Goal: Navigation & Orientation: Find specific page/section

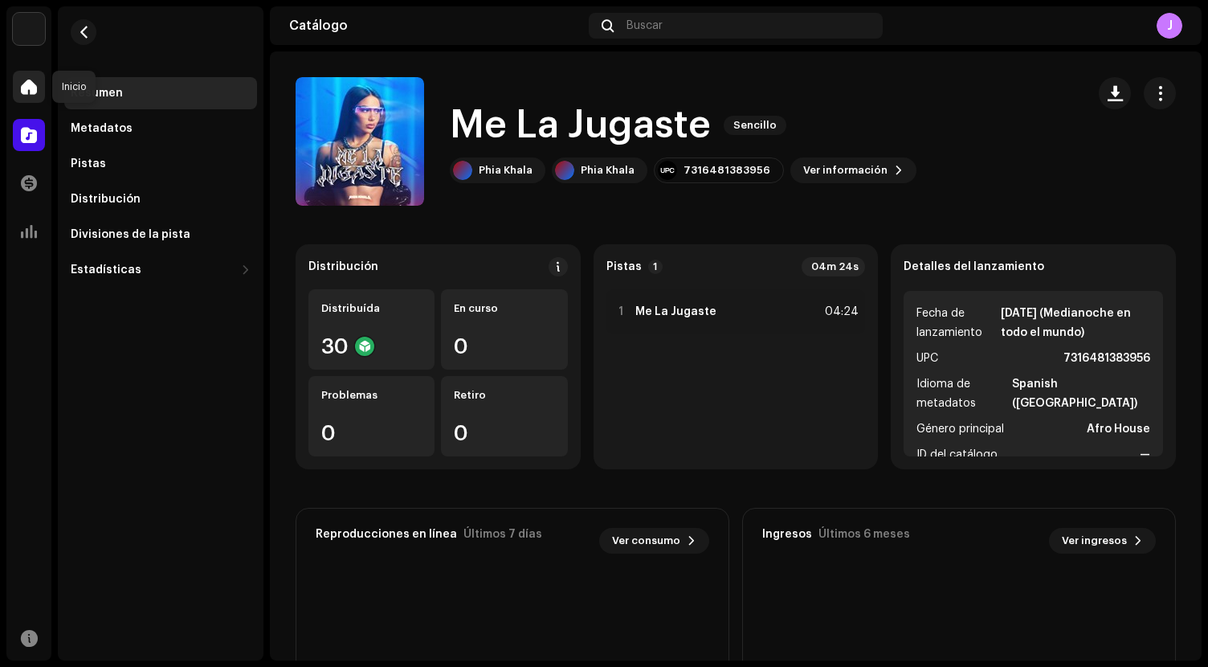
click at [31, 91] on span at bounding box center [29, 86] width 16 height 13
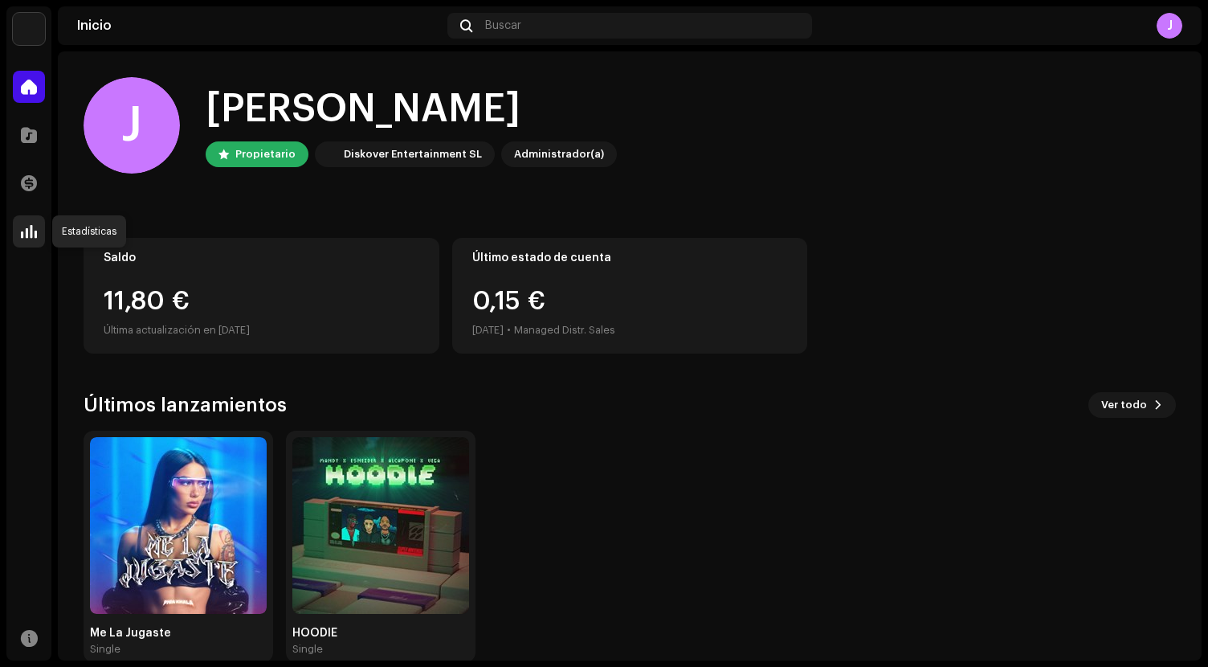
click at [30, 238] on span at bounding box center [29, 231] width 16 height 13
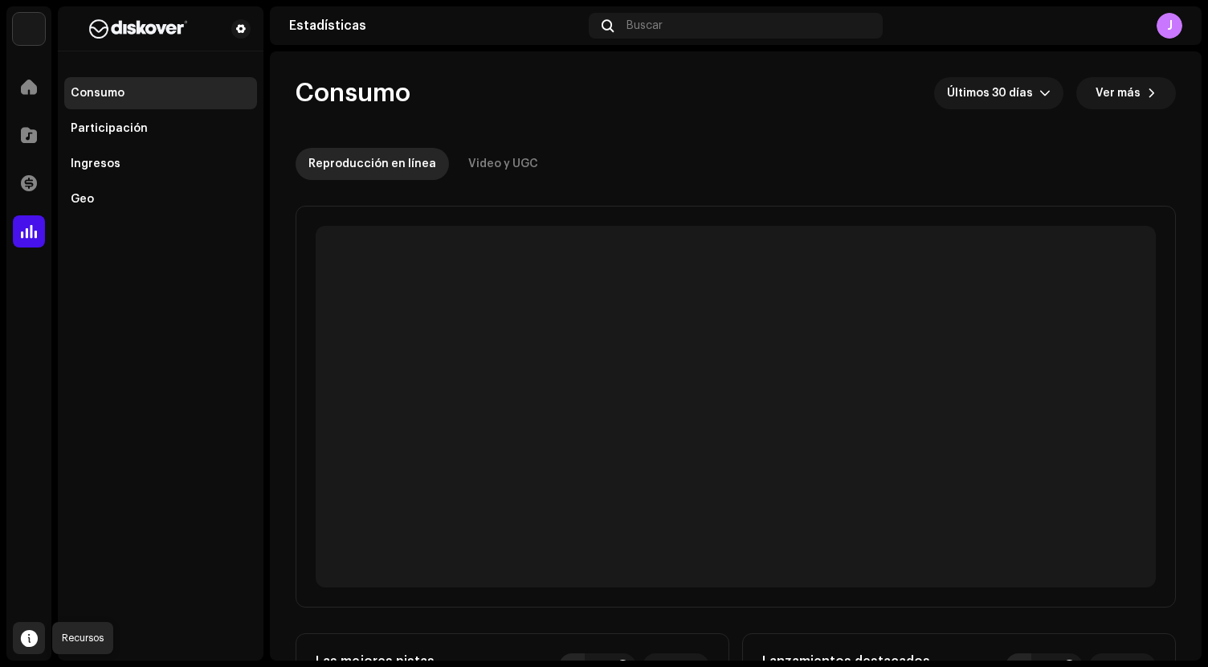
click at [26, 643] on span at bounding box center [29, 637] width 17 height 13
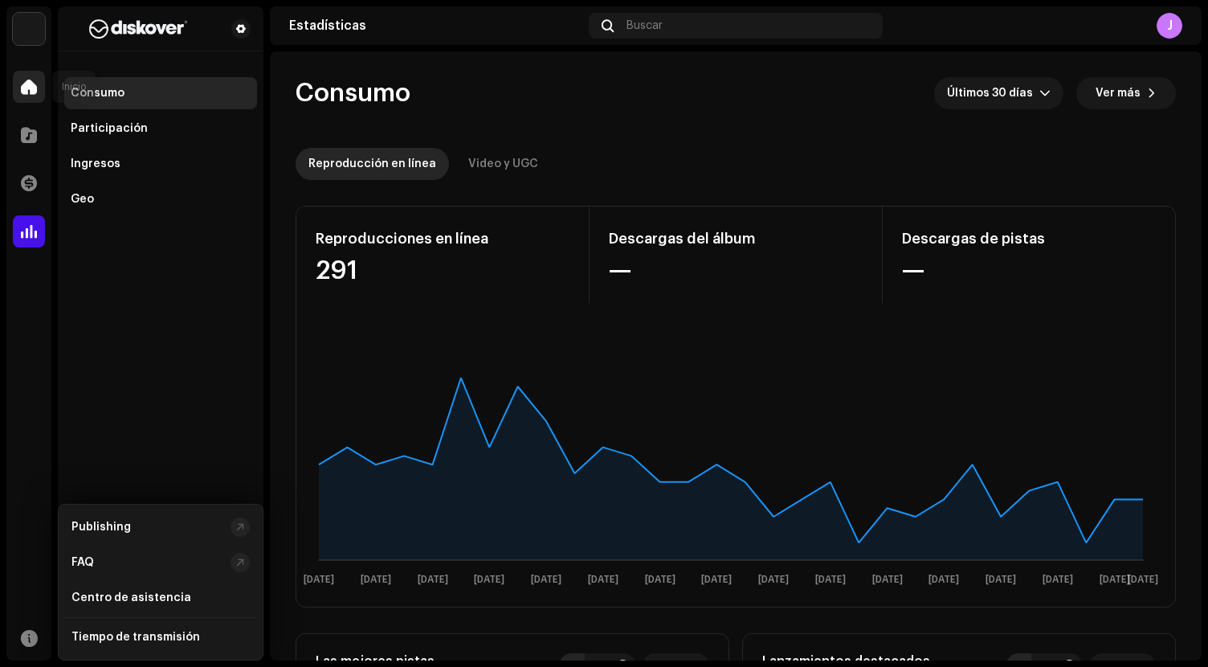
click at [31, 85] on span at bounding box center [29, 86] width 16 height 13
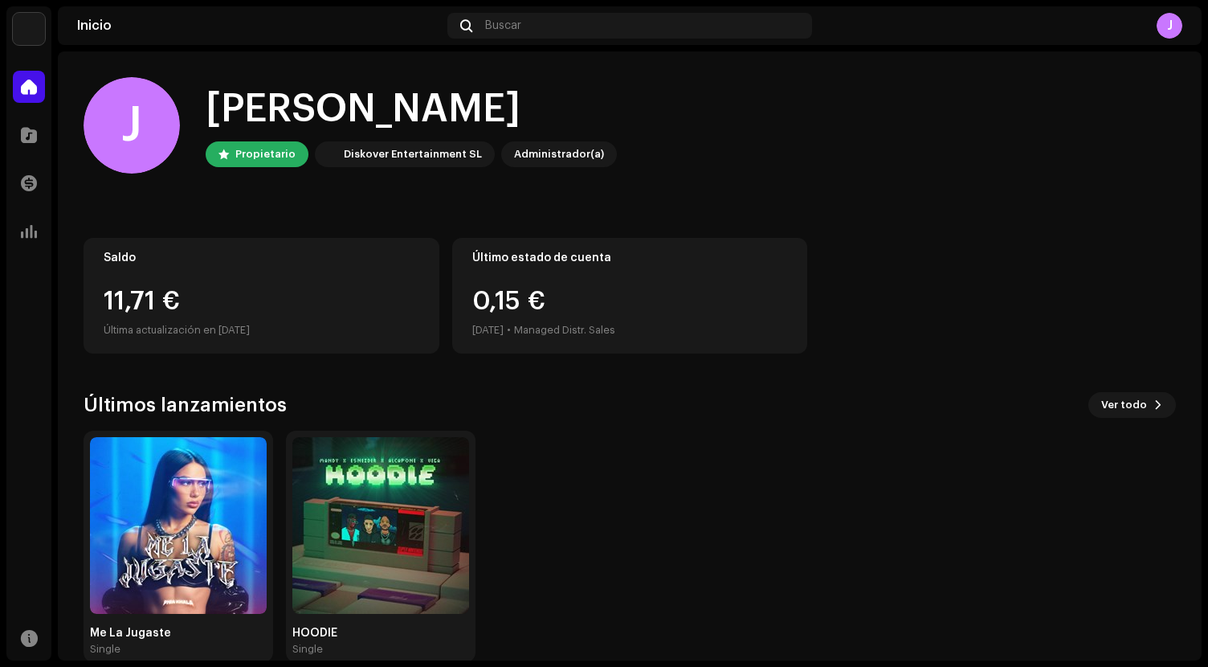
click at [37, 32] on img at bounding box center [29, 29] width 32 height 32
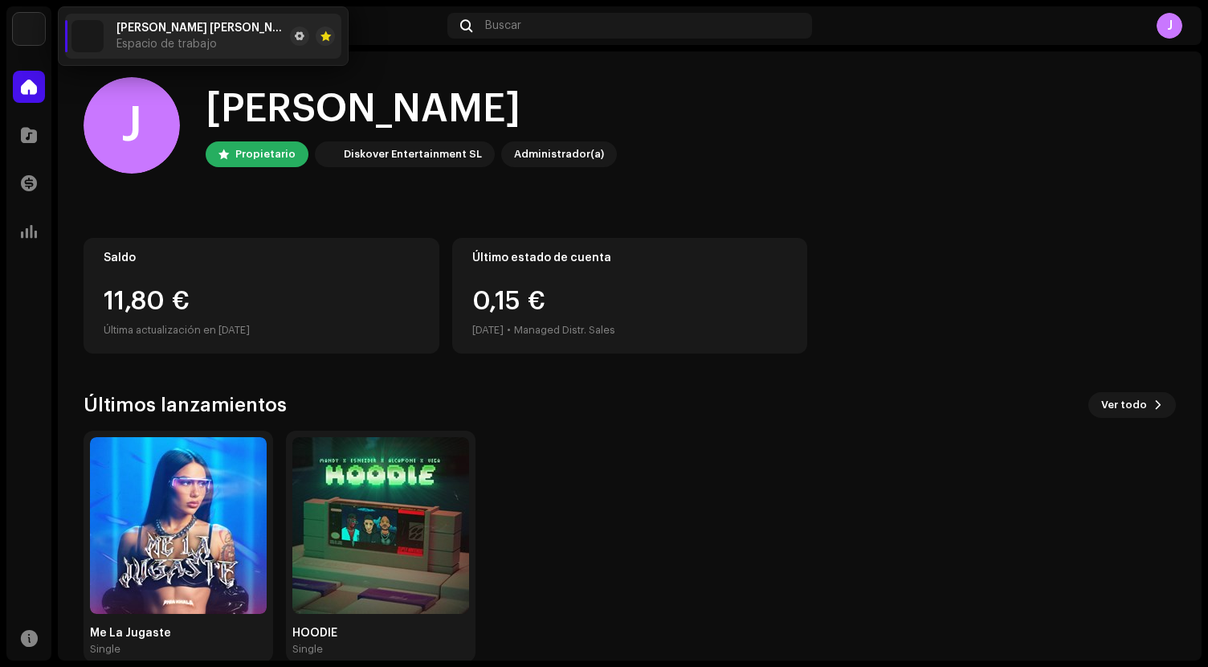
click at [37, 32] on img at bounding box center [29, 29] width 32 height 32
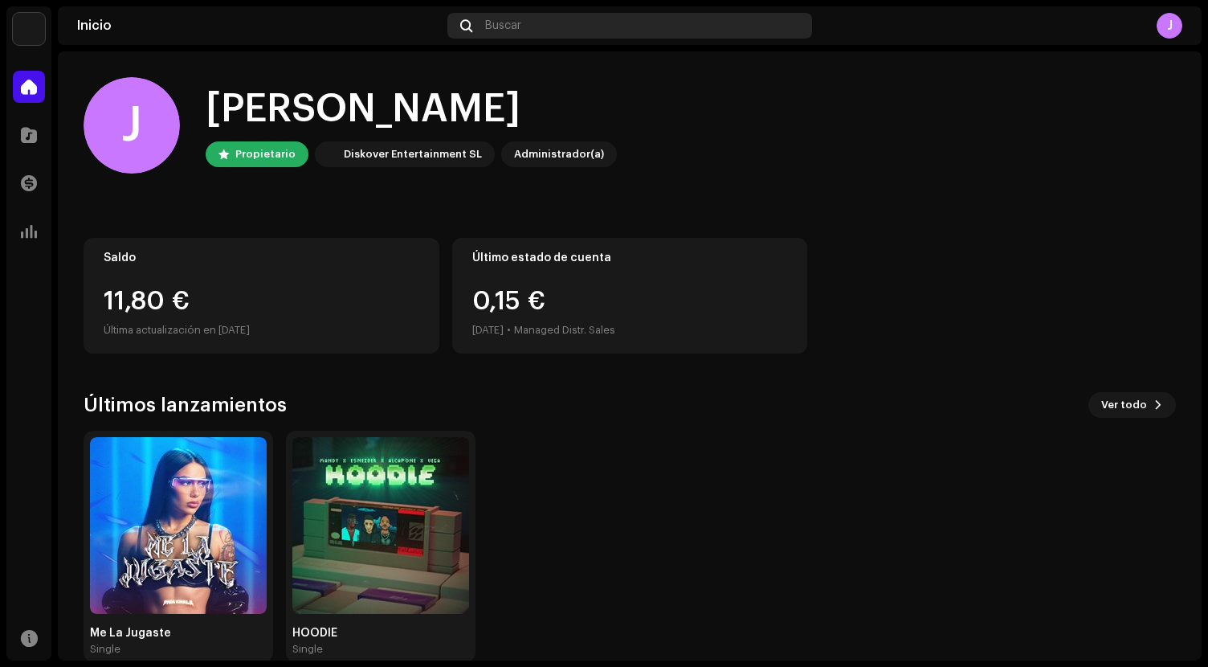
click at [546, 29] on div "Buscar" at bounding box center [629, 26] width 364 height 26
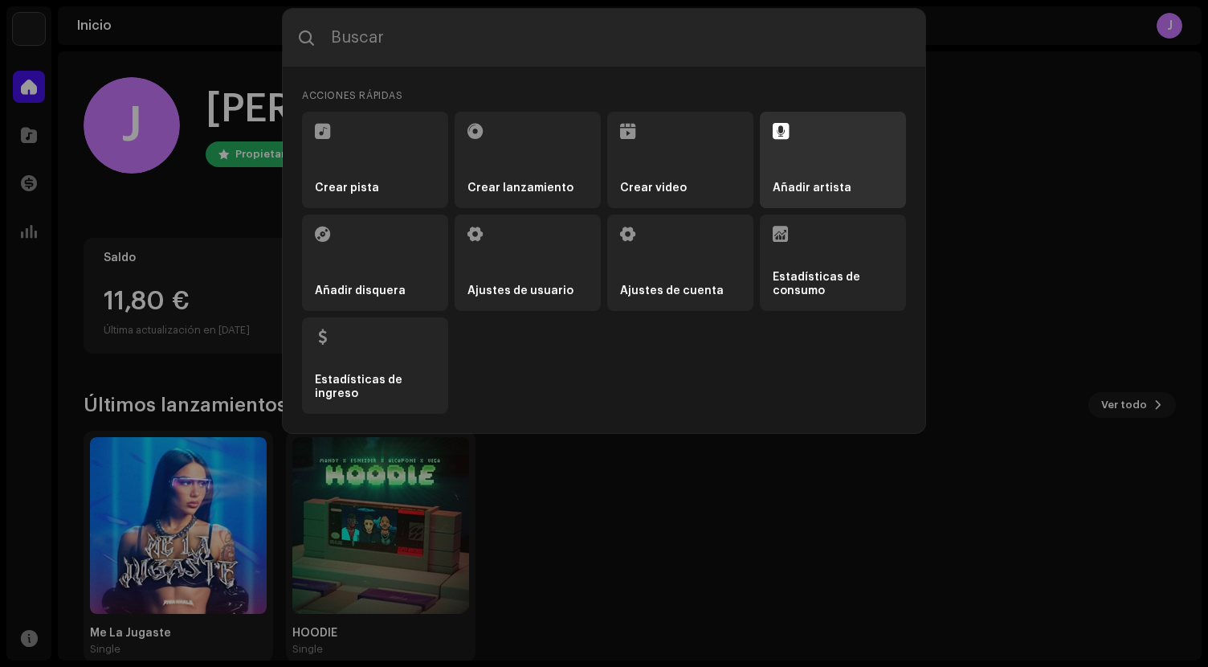
click at [839, 128] on li "Añadir artista" at bounding box center [833, 160] width 146 height 96
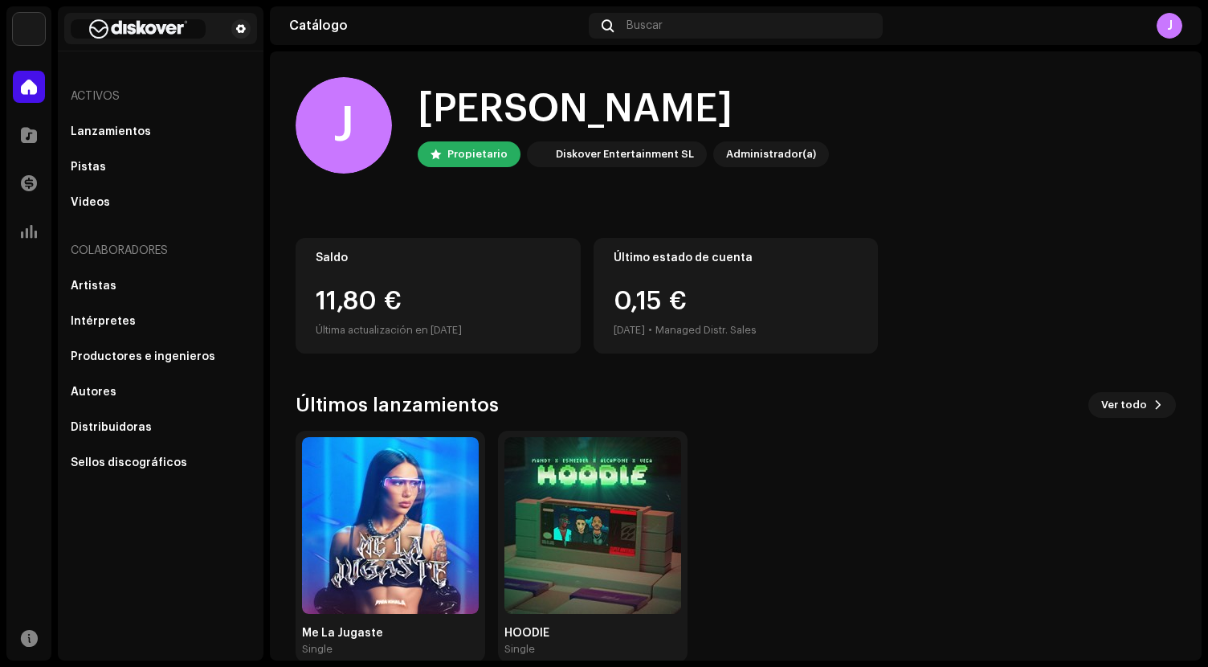
click at [163, 24] on img at bounding box center [138, 28] width 135 height 19
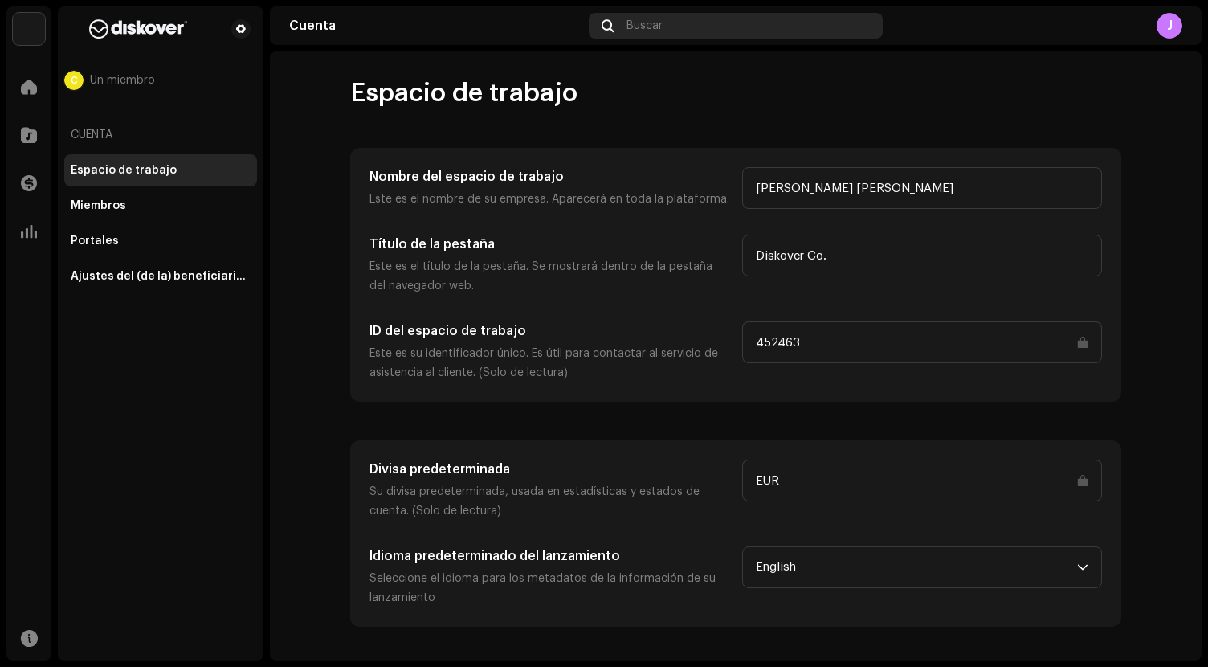
click at [688, 22] on div "Buscar" at bounding box center [735, 26] width 293 height 26
click at [30, 93] on span at bounding box center [29, 86] width 16 height 13
